Goal: Task Accomplishment & Management: Use online tool/utility

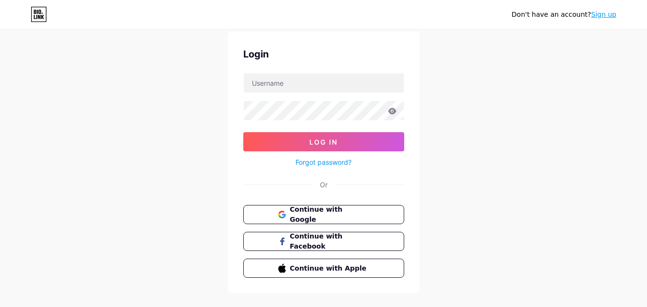
scroll to position [46, 0]
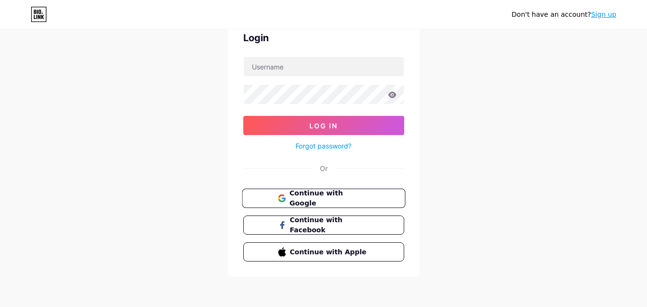
click at [316, 198] on span "Continue with Google" at bounding box center [329, 198] width 80 height 21
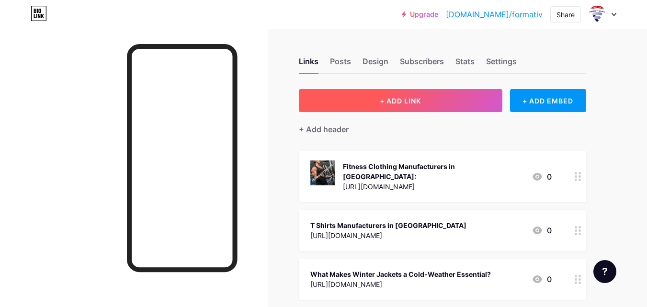
click at [415, 101] on span "+ ADD LINK" at bounding box center [400, 101] width 41 height 8
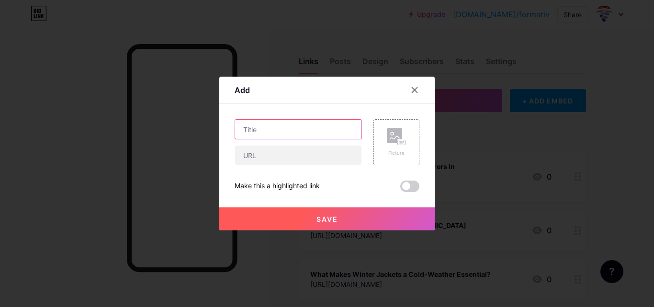
click at [272, 133] on input "text" at bounding box center [298, 129] width 126 height 19
click at [270, 132] on input "text" at bounding box center [298, 129] width 126 height 19
paste input "Which T Shirts Manufacturers in [GEOGRAPHIC_DATA] Offer the Best Quality"
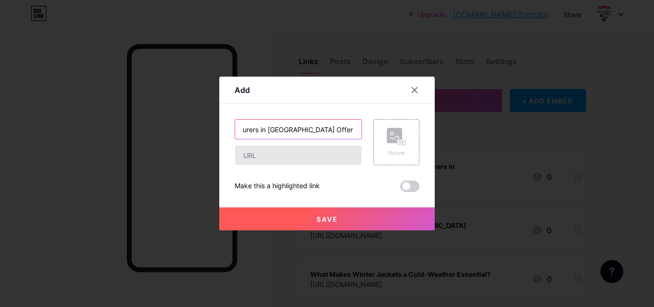
type input "Which T Shirts Manufacturers in [GEOGRAPHIC_DATA] Offer the Best Quality"
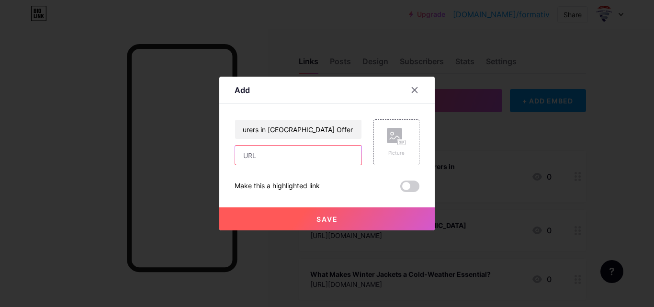
click at [277, 156] on input "text" at bounding box center [298, 155] width 126 height 19
paste input "[URL][DOMAIN_NAME]"
type input "[URL][DOMAIN_NAME]"
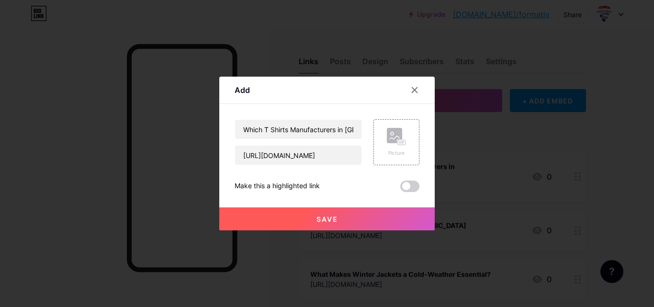
click at [333, 220] on span "Save" at bounding box center [327, 219] width 22 height 8
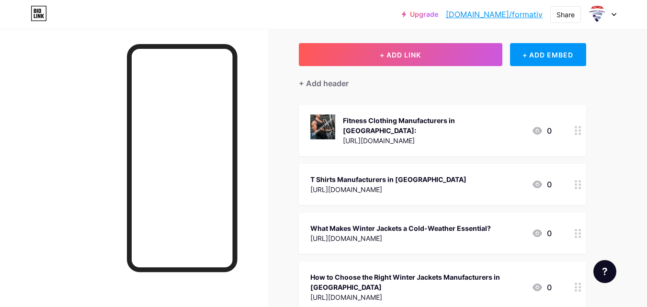
scroll to position [0, 0]
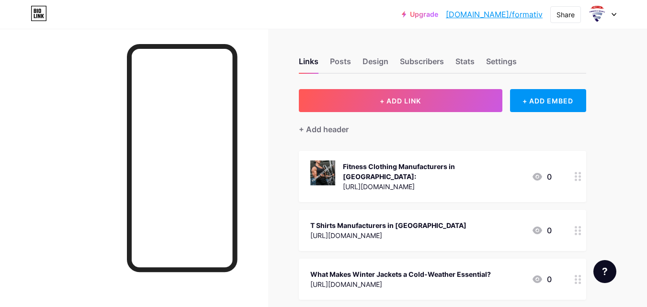
click at [500, 16] on link "[DOMAIN_NAME]/formativ" at bounding box center [494, 14] width 97 height 11
